Goal: Information Seeking & Learning: Check status

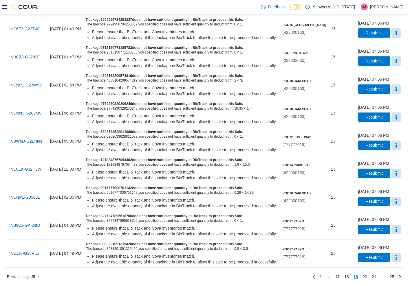
scroll to position [764, 0]
click at [38, 155] on td "Invoice # INBW6D-G2D4N4" at bounding box center [26, 141] width 43 height 28
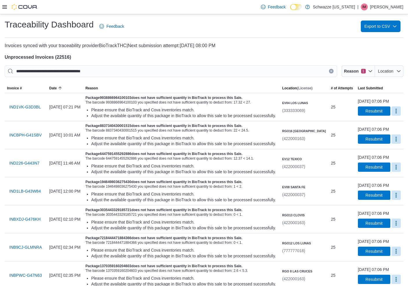
scroll to position [787, 0]
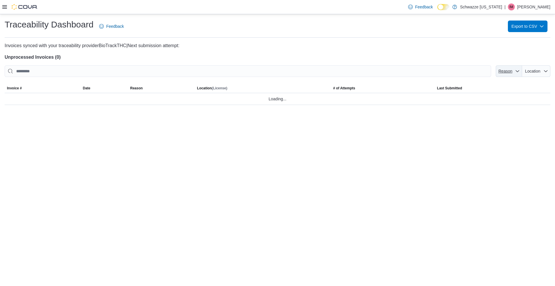
click at [413, 70] on span "Reason" at bounding box center [506, 71] width 14 height 5
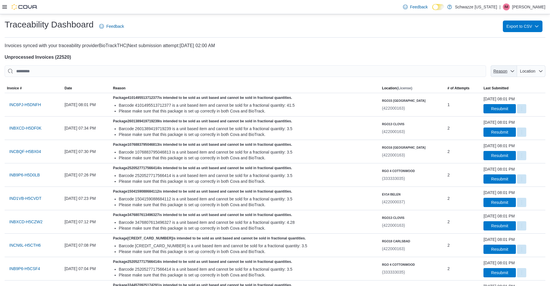
click at [413, 72] on span "Reason" at bounding box center [500, 71] width 14 height 5
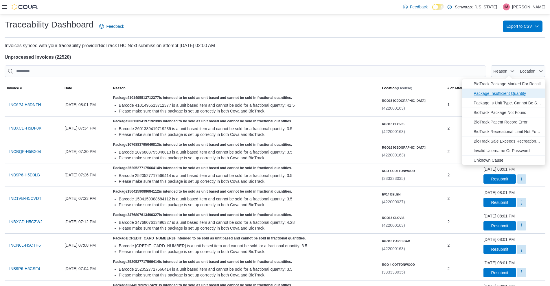
click at [413, 95] on span "Package Insufficient Quantity" at bounding box center [508, 93] width 68 height 7
type input "**********"
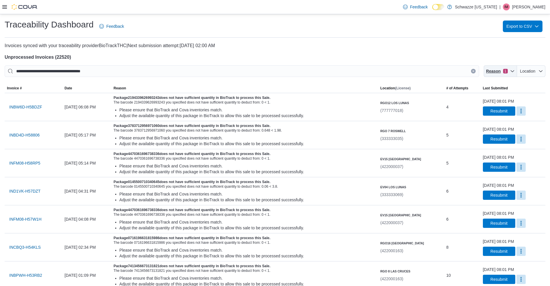
click at [413, 70] on span "Reason" at bounding box center [493, 71] width 15 height 6
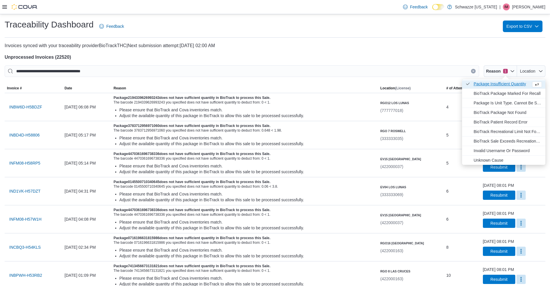
click at [413, 86] on span "Package Insufficient Quantity . Checked option." at bounding box center [501, 83] width 55 height 7
